Goal: Communication & Community: Participate in discussion

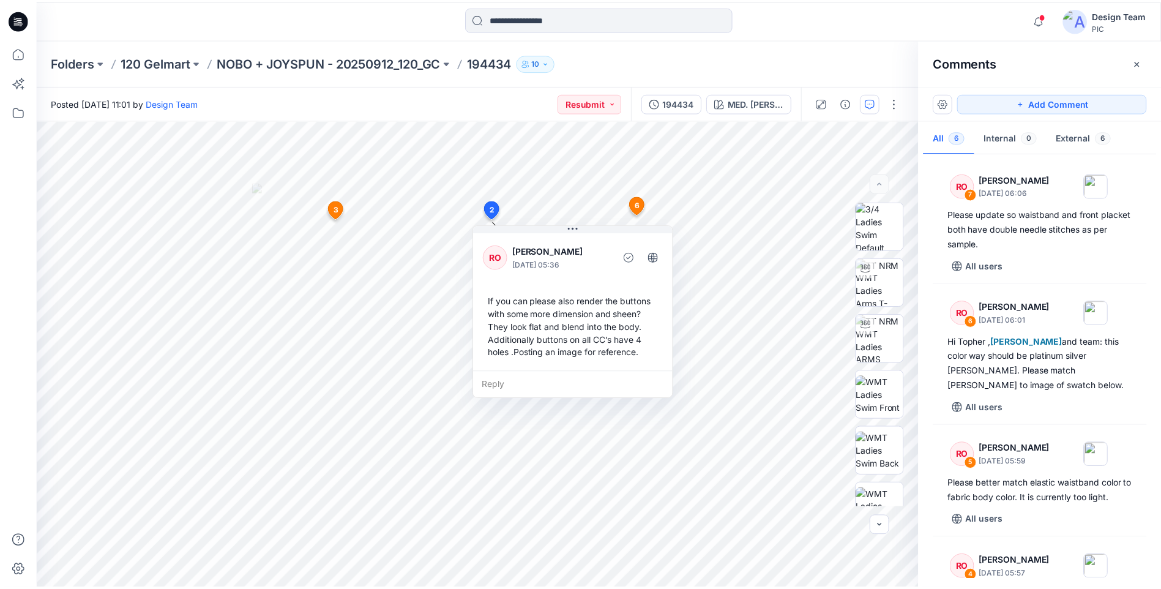
scroll to position [406, 0]
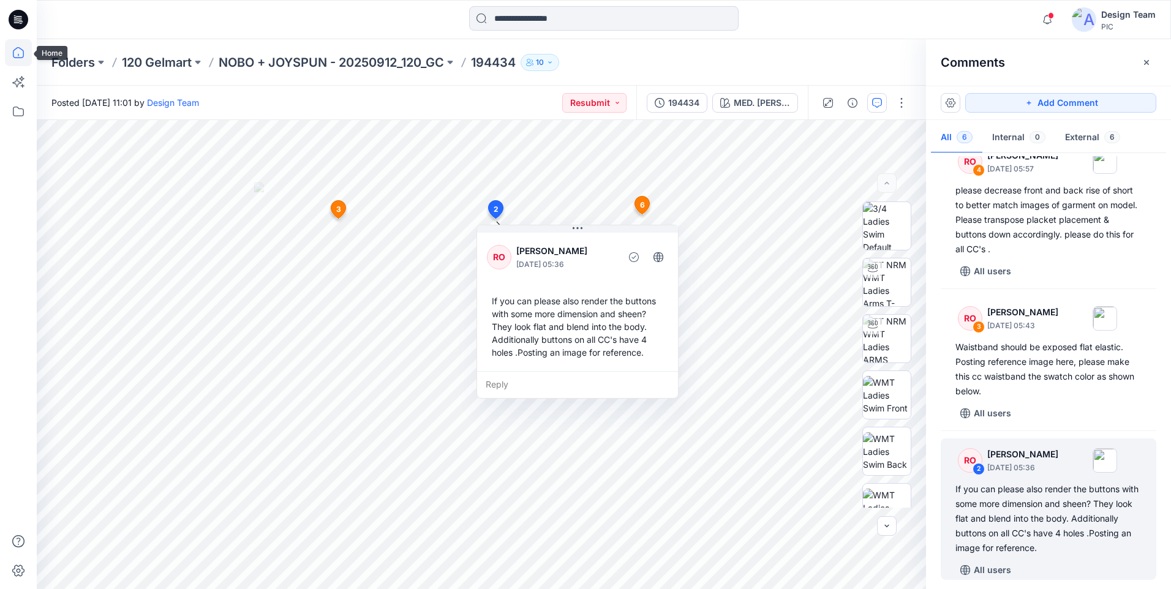
click at [19, 54] on icon at bounding box center [18, 52] width 27 height 27
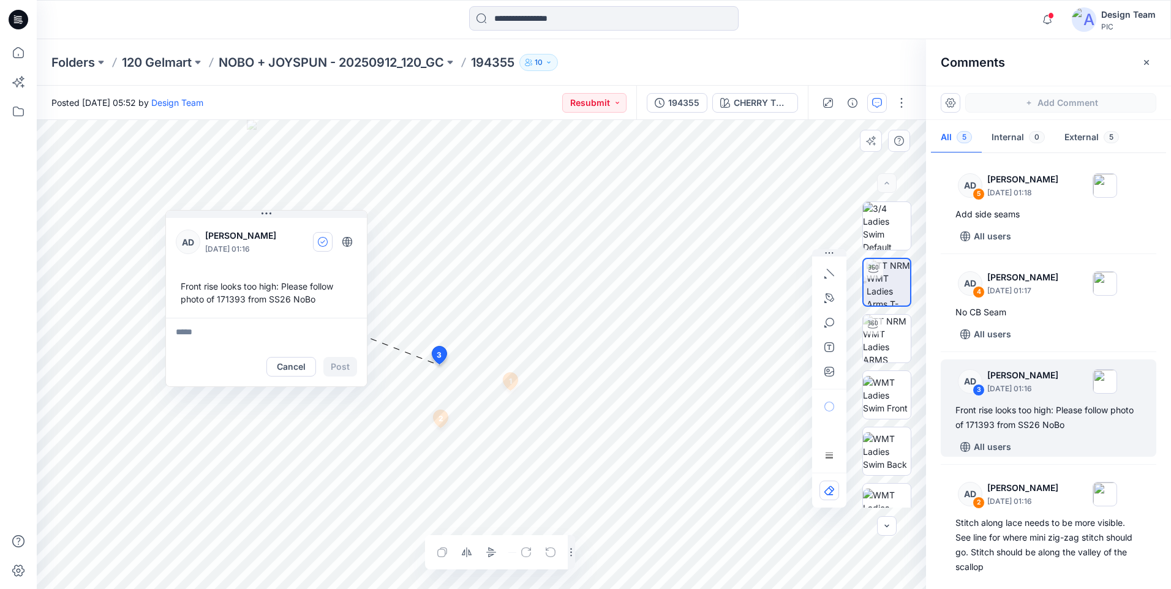
scroll to position [61, 0]
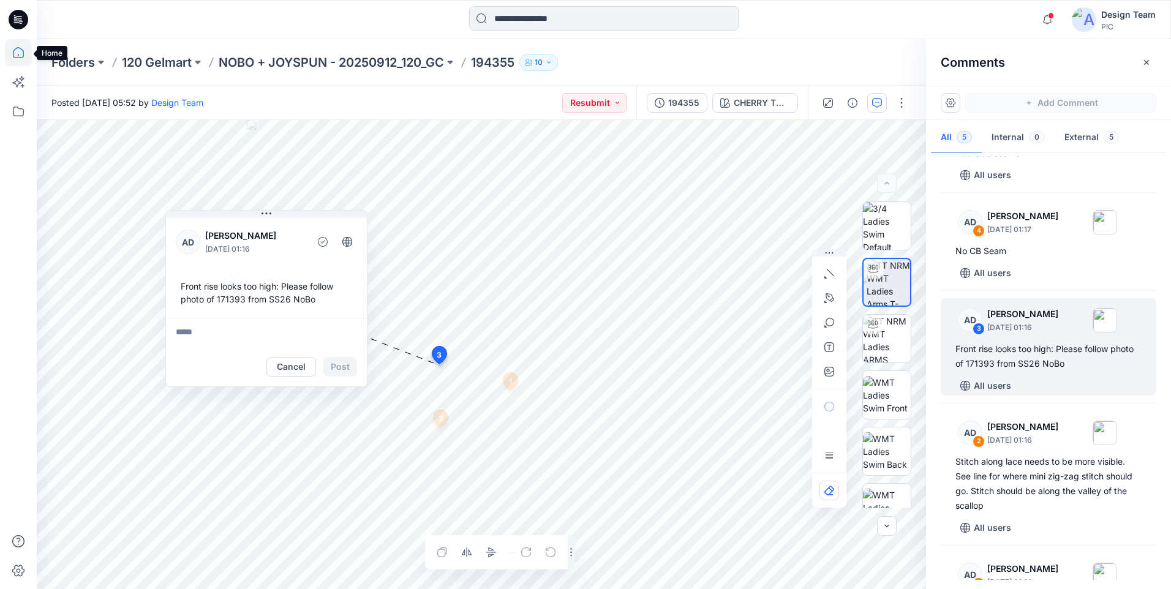
click at [19, 58] on icon at bounding box center [18, 52] width 11 height 11
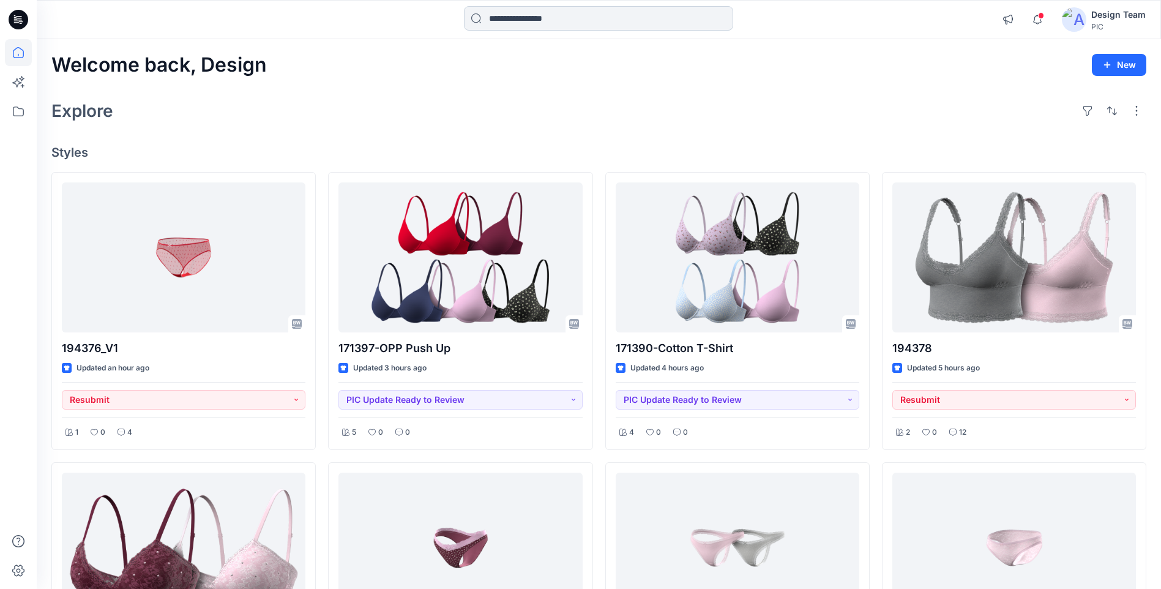
click at [489, 14] on input at bounding box center [598, 18] width 269 height 24
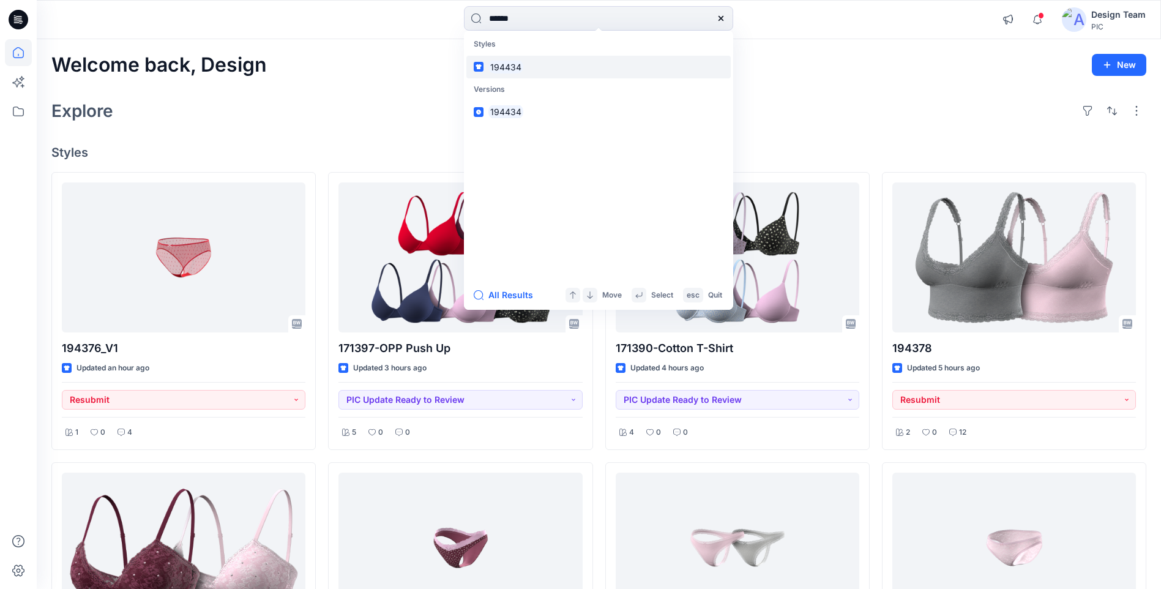
type input "******"
click at [513, 66] on mark "194434" at bounding box center [506, 67] width 35 height 14
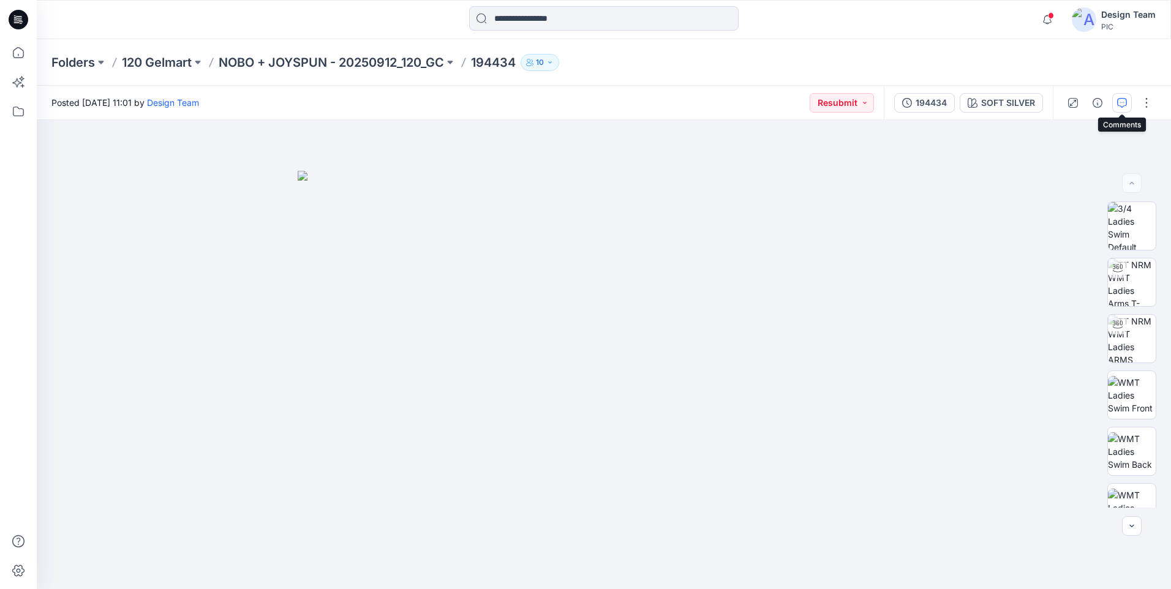
click at [1118, 105] on icon "button" at bounding box center [1122, 103] width 10 height 10
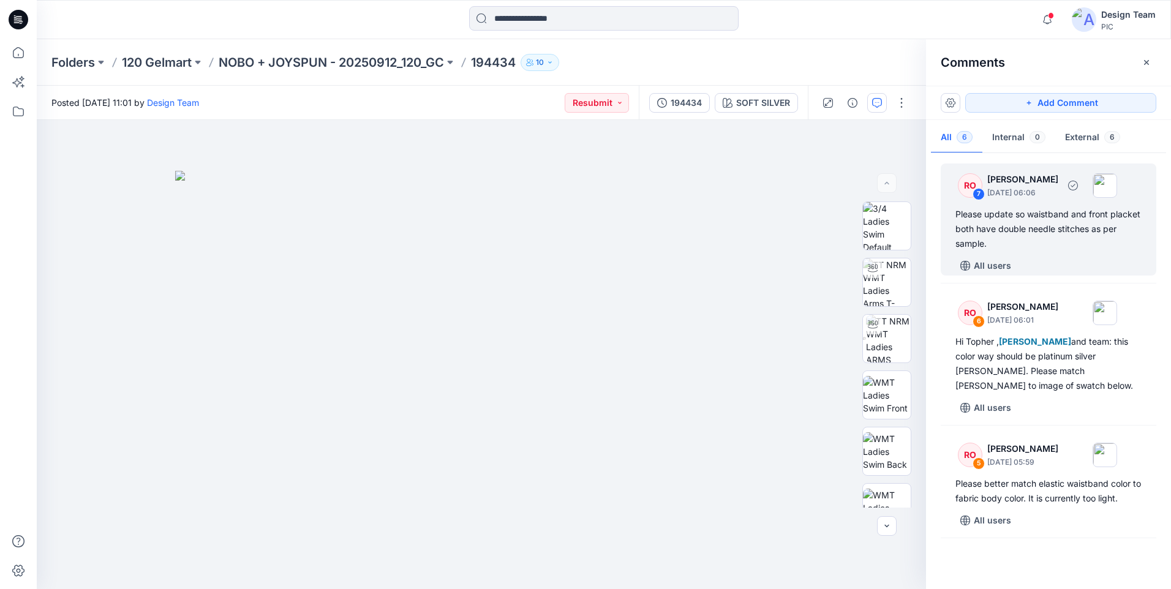
click at [1062, 263] on div "All users" at bounding box center [1055, 266] width 201 height 20
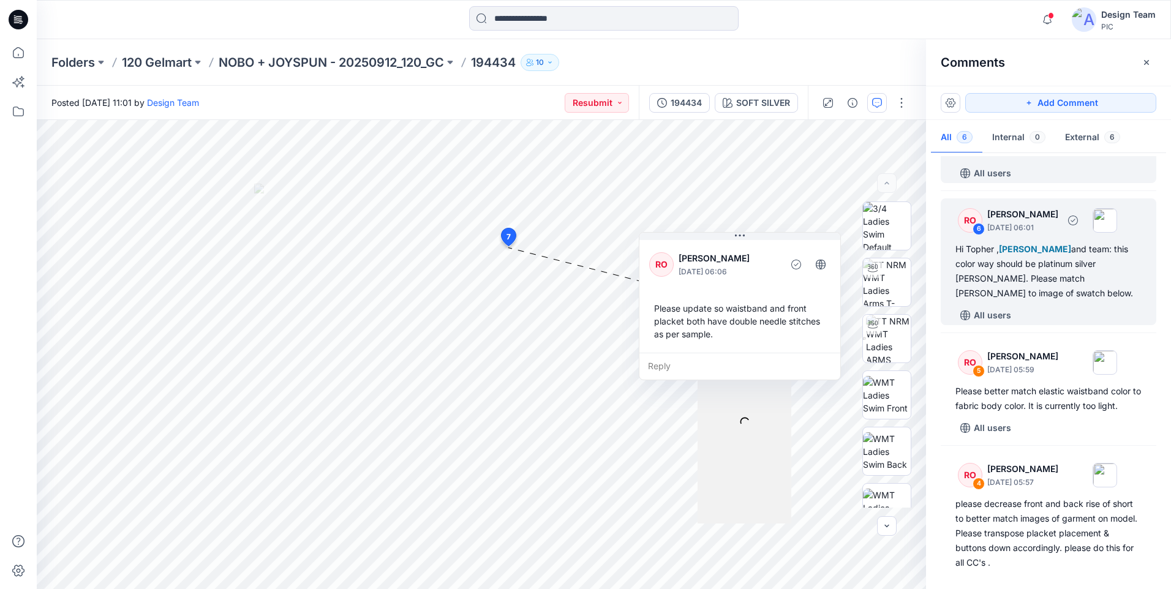
scroll to position [122, 0]
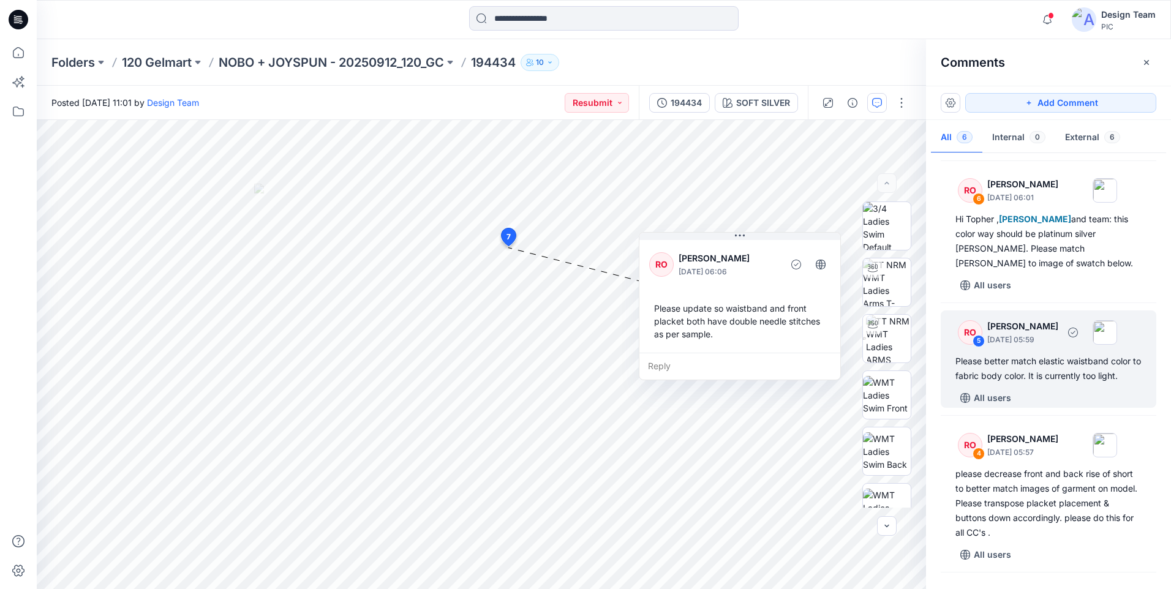
click at [1052, 362] on div "Please better match elastic waistband color to fabric body color. It is current…" at bounding box center [1048, 368] width 186 height 29
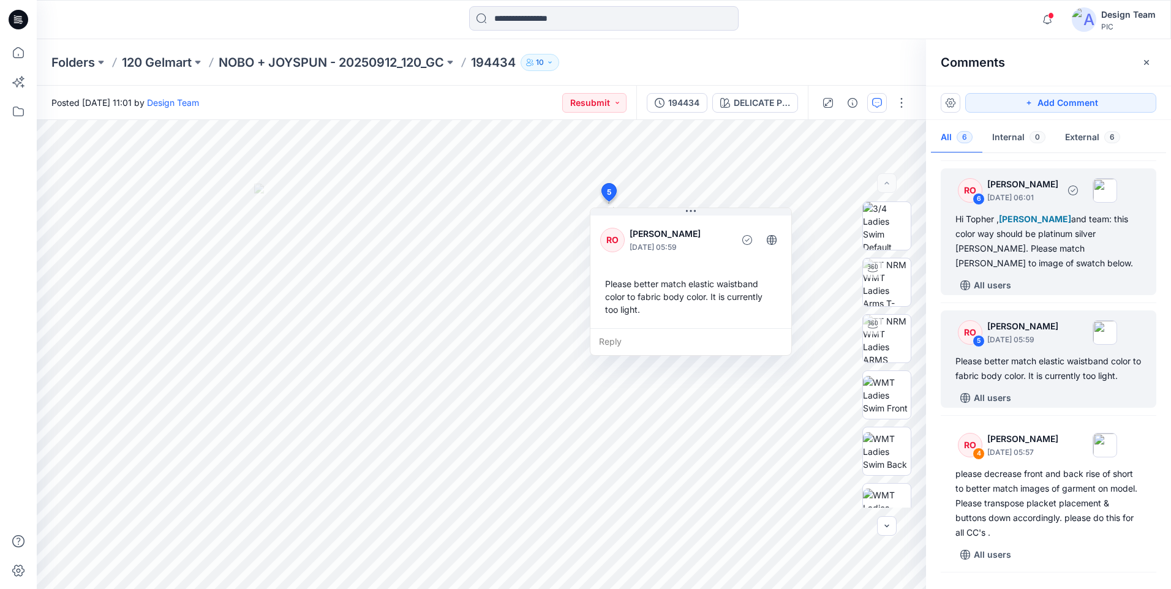
click at [1059, 266] on div "Hi [PERSON_NAME] , [PERSON_NAME] and team: this color way should be platinum si…" at bounding box center [1048, 241] width 186 height 59
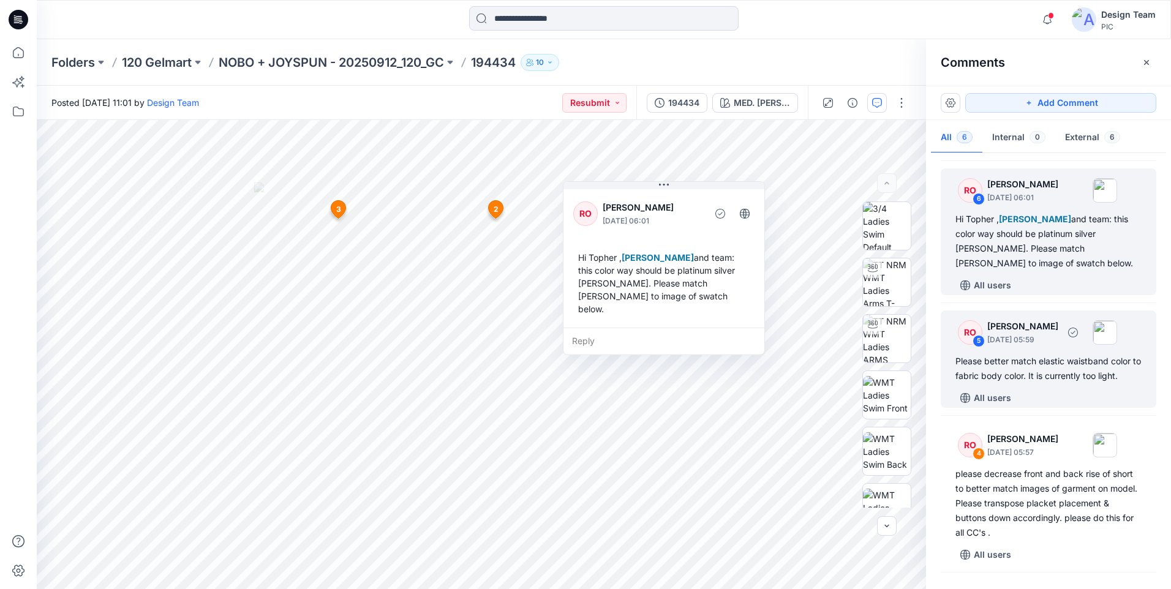
click at [1053, 373] on div "Please better match elastic waistband color to fabric body color. It is current…" at bounding box center [1048, 368] width 186 height 29
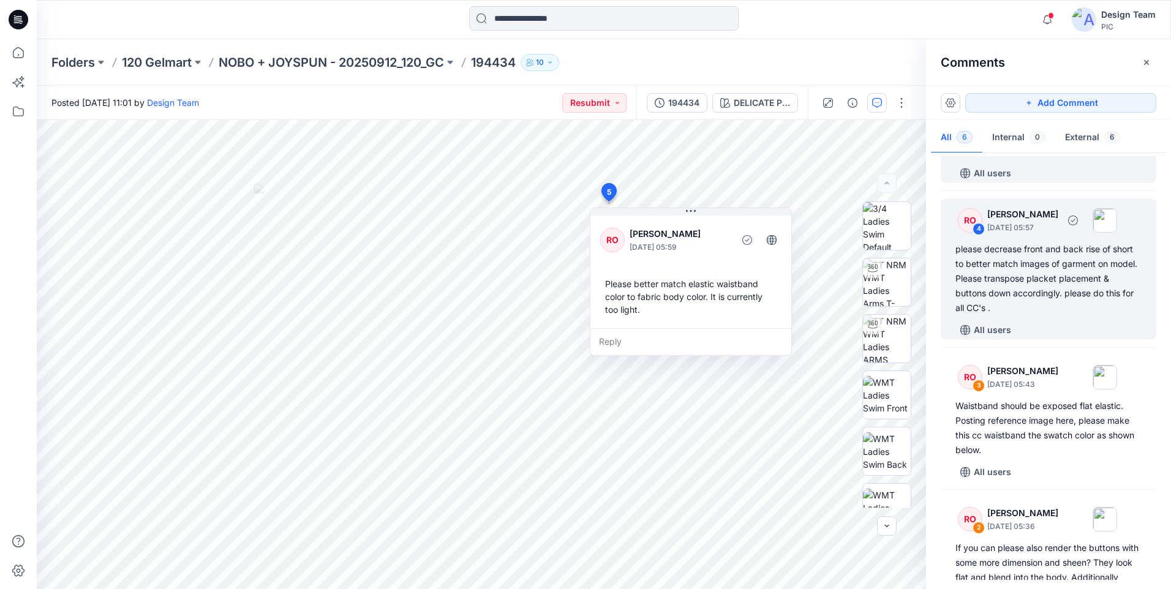
scroll to position [367, 0]
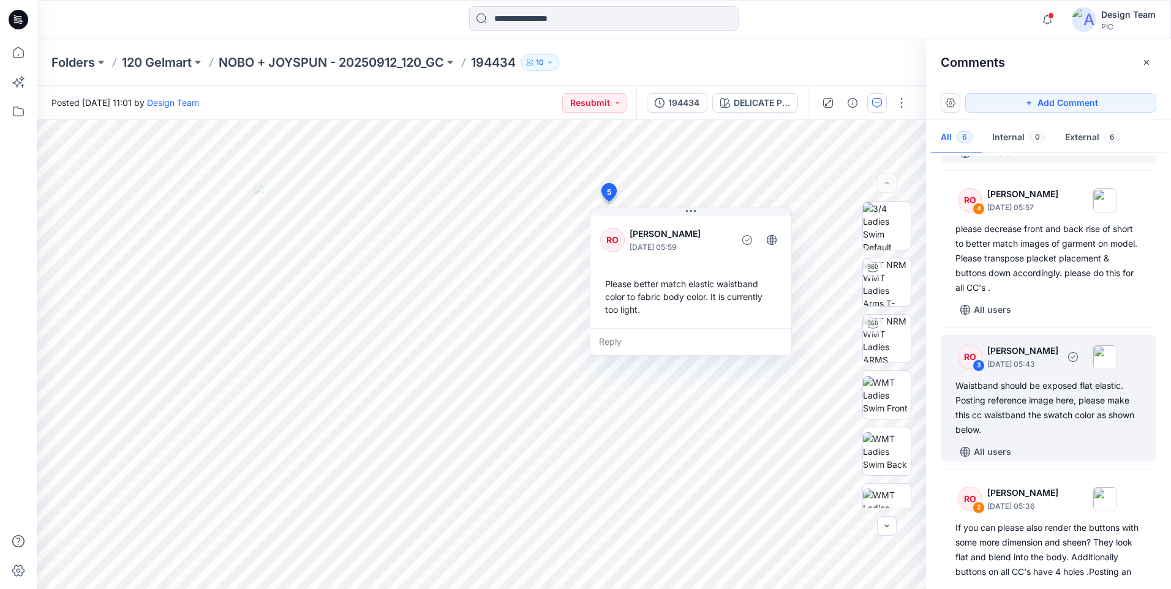
click at [1020, 416] on div "Waistband should be exposed flat elastic. Posting reference image here, please …" at bounding box center [1048, 407] width 186 height 59
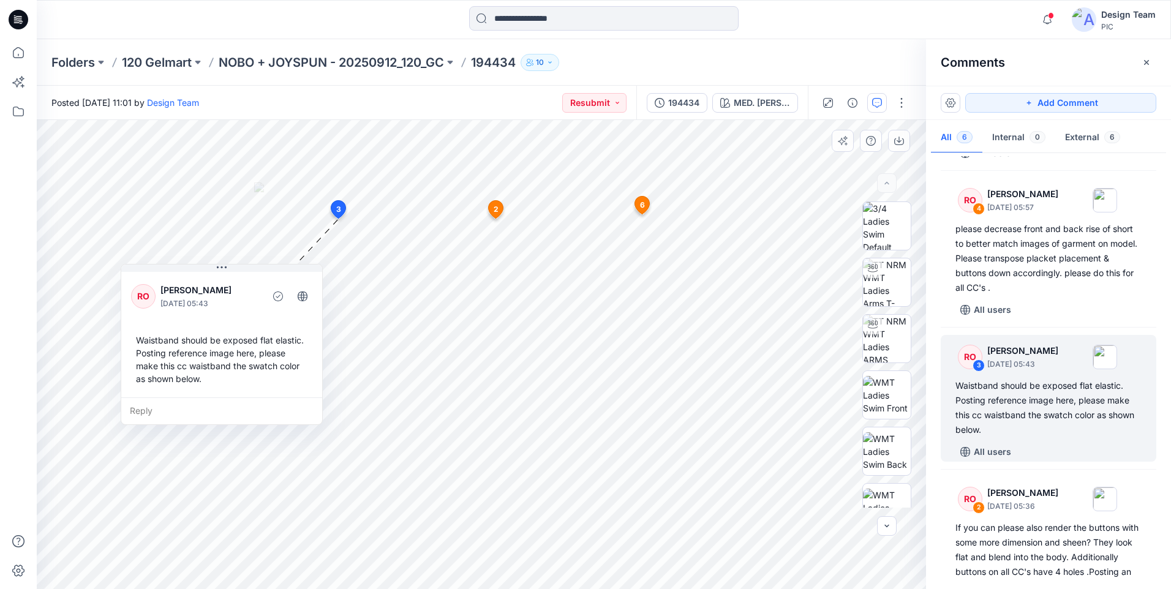
click at [156, 408] on div "Reply" at bounding box center [221, 410] width 201 height 27
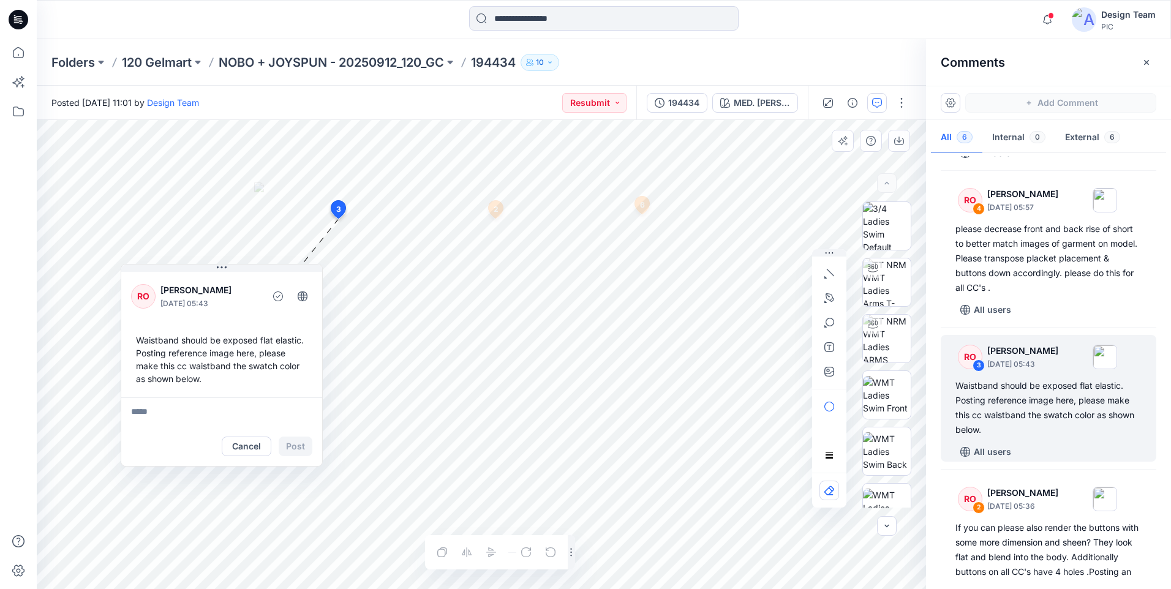
click at [135, 464] on div "Cancel Post" at bounding box center [221, 446] width 201 height 39
